Goal: Transaction & Acquisition: Purchase product/service

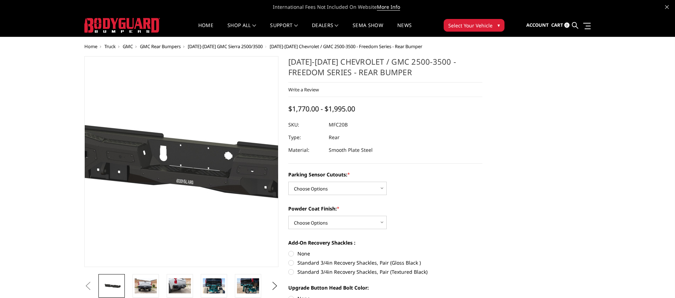
click at [175, 168] on img at bounding box center [191, 162] width 450 height 214
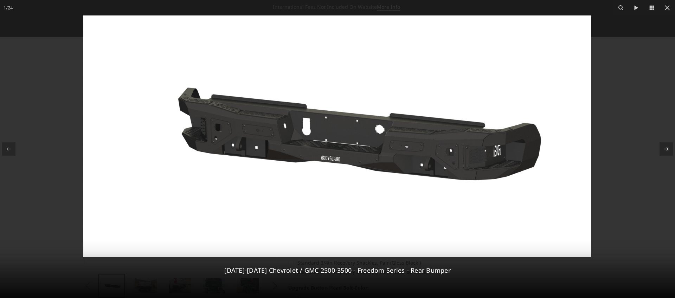
click at [611, 137] on div at bounding box center [337, 149] width 675 height 298
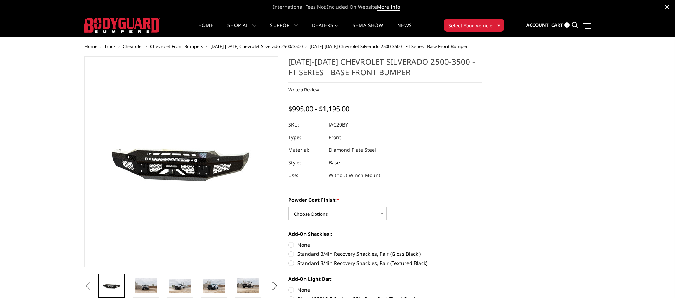
click at [258, 46] on span "[DATE]-[DATE] Chevrolet Silverado 2500/3500" at bounding box center [256, 46] width 92 height 6
click at [275, 46] on span "[DATE]-[DATE] Chevrolet Silverado 2500/3500" at bounding box center [256, 46] width 92 height 6
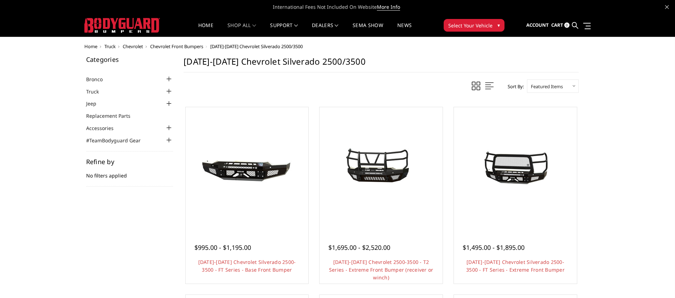
click at [133, 46] on span "Chevrolet" at bounding box center [133, 46] width 20 height 6
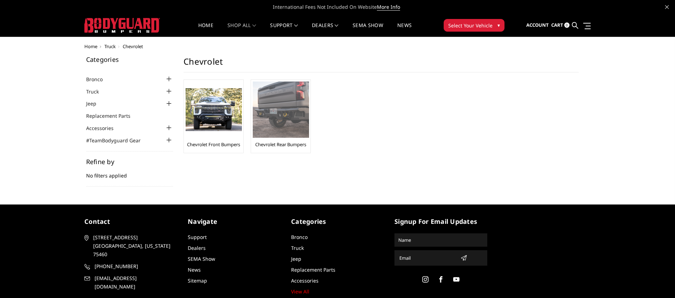
click at [274, 104] on img at bounding box center [281, 110] width 56 height 56
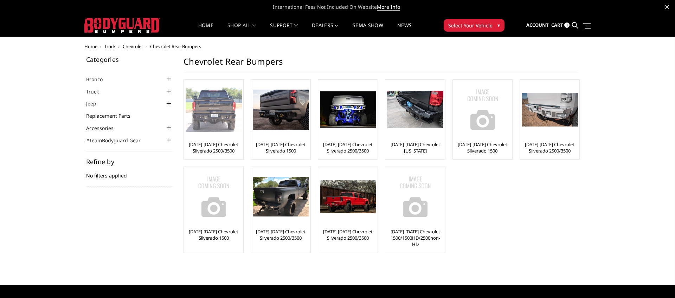
click at [220, 113] on img at bounding box center [214, 109] width 56 height 44
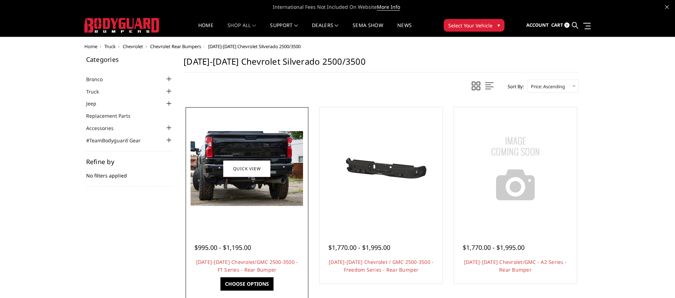
click at [238, 219] on div at bounding box center [246, 168] width 119 height 119
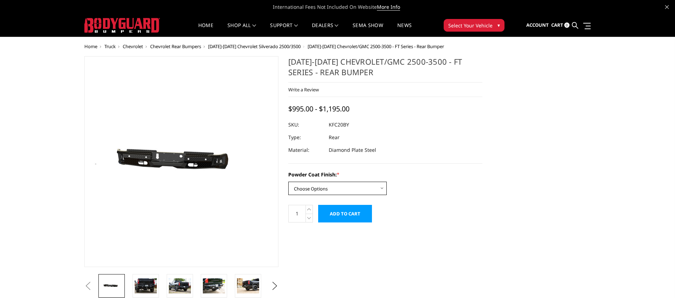
click at [299, 187] on select "Choose Options Bare Metal Gloss Black Powder Coat Textured Black Powder Coat" at bounding box center [337, 188] width 98 height 13
select select "3418"
click at [288, 182] on select "Choose Options Bare Metal Gloss Black Powder Coat Textured Black Powder Coat" at bounding box center [337, 188] width 98 height 13
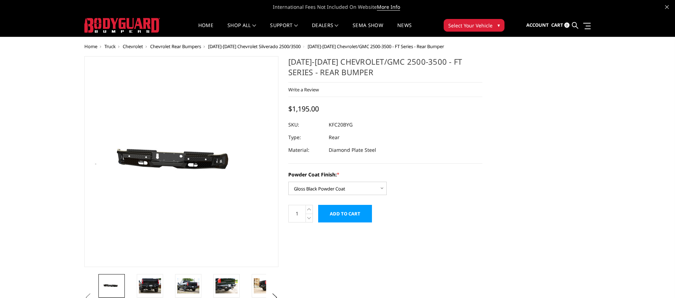
click at [347, 59] on h1 "[DATE]-[DATE] Chevrolet/GMC 2500-3500 - FT Series - Rear Bumper" at bounding box center [385, 69] width 194 height 26
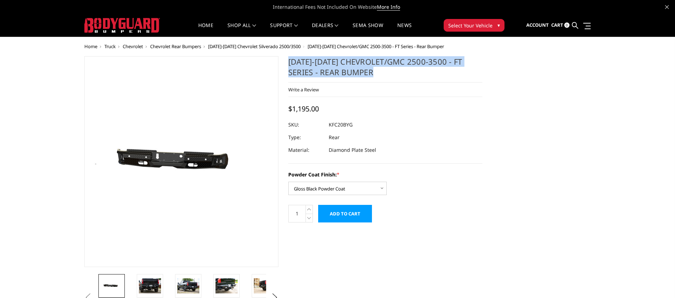
click at [347, 59] on h1 "[DATE]-[DATE] Chevrolet/GMC 2500-3500 - FT Series - Rear Bumper" at bounding box center [385, 69] width 194 height 26
click at [337, 126] on dd "KFC20BYG" at bounding box center [341, 124] width 24 height 13
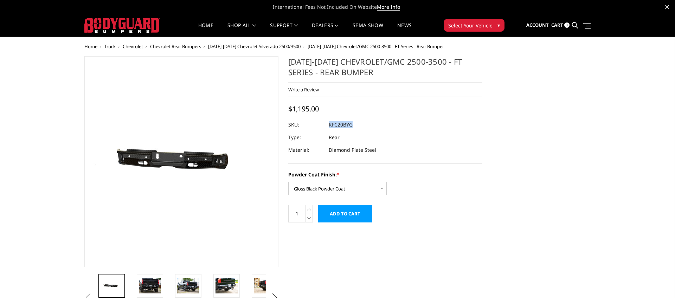
click at [337, 126] on dd "KFC20BYG" at bounding box center [341, 124] width 24 height 13
click at [342, 150] on dd "Diamond Plate Steel" at bounding box center [352, 150] width 47 height 13
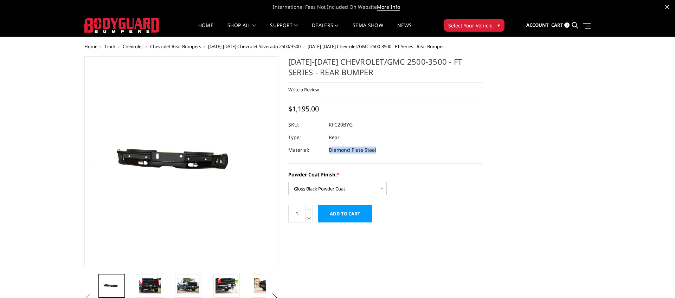
click at [342, 150] on dd "Diamond Plate Steel" at bounding box center [352, 150] width 47 height 13
click at [352, 216] on input "Add to Cart" at bounding box center [345, 214] width 54 height 18
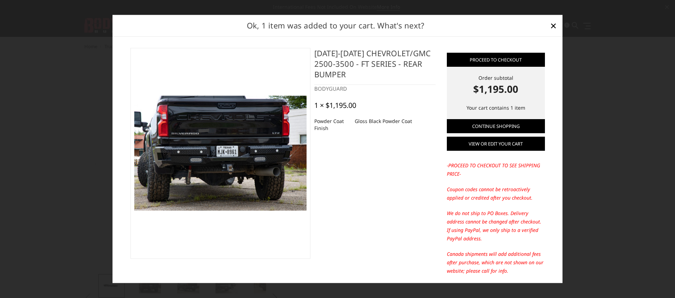
click at [508, 142] on link "View or edit your cart" at bounding box center [496, 144] width 98 height 14
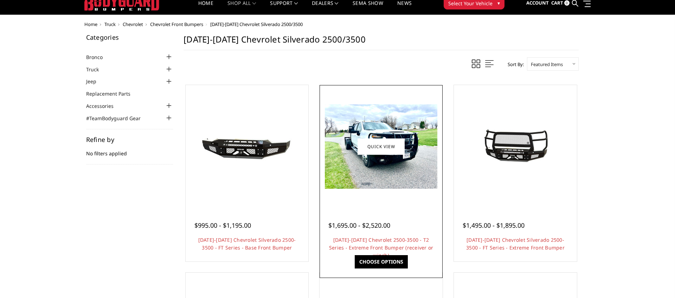
scroll to position [25, 0]
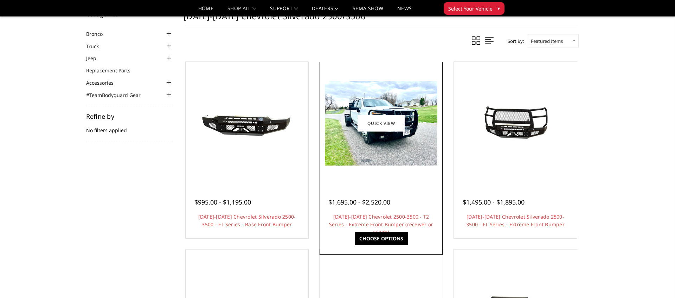
click at [420, 168] on div at bounding box center [380, 123] width 119 height 119
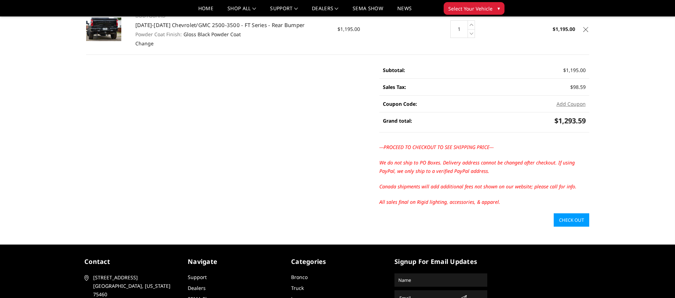
scroll to position [79, 0]
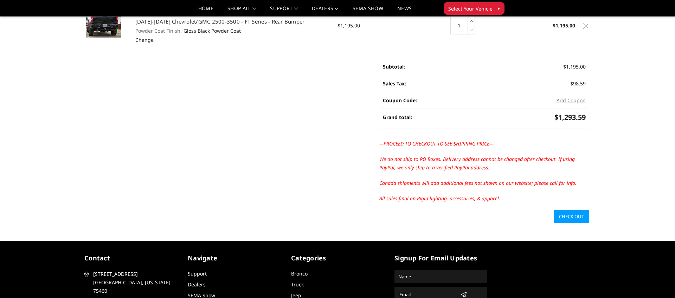
click at [570, 217] on link "Check out" at bounding box center [570, 216] width 35 height 13
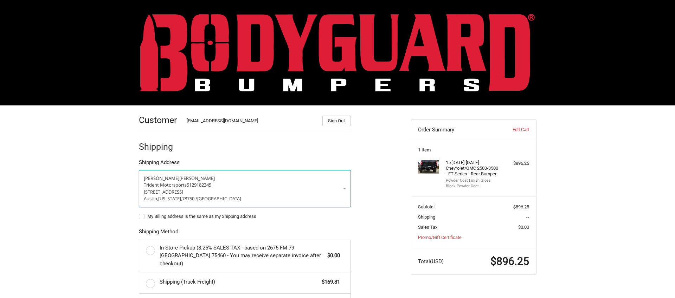
click at [189, 177] on p "[PERSON_NAME]" at bounding box center [245, 178] width 202 height 7
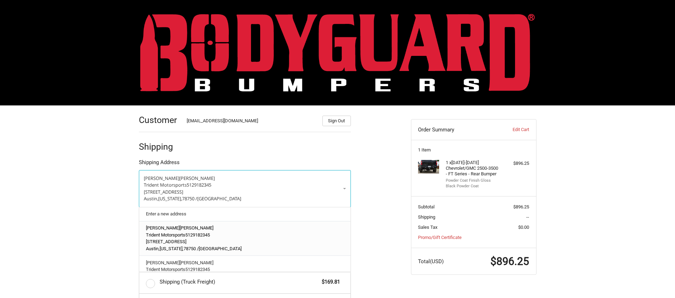
click at [162, 233] on span "Trident Motorsports" at bounding box center [165, 234] width 39 height 5
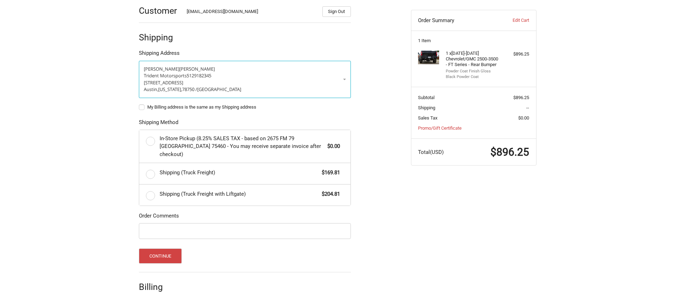
scroll to position [113, 0]
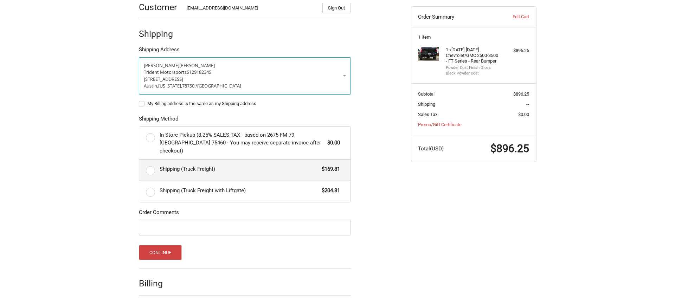
click at [154, 160] on label "Shipping (Truck Freight) $169.81" at bounding box center [244, 170] width 211 height 21
click at [139, 160] on input "Shipping (Truck Freight) $169.81" at bounding box center [139, 160] width 0 height 0
radio input "true"
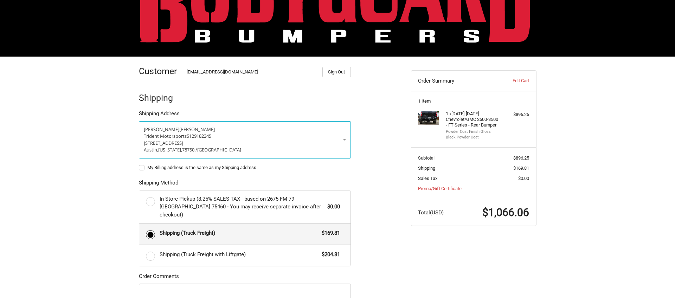
scroll to position [0, 0]
